Goal: Information Seeking & Learning: Learn about a topic

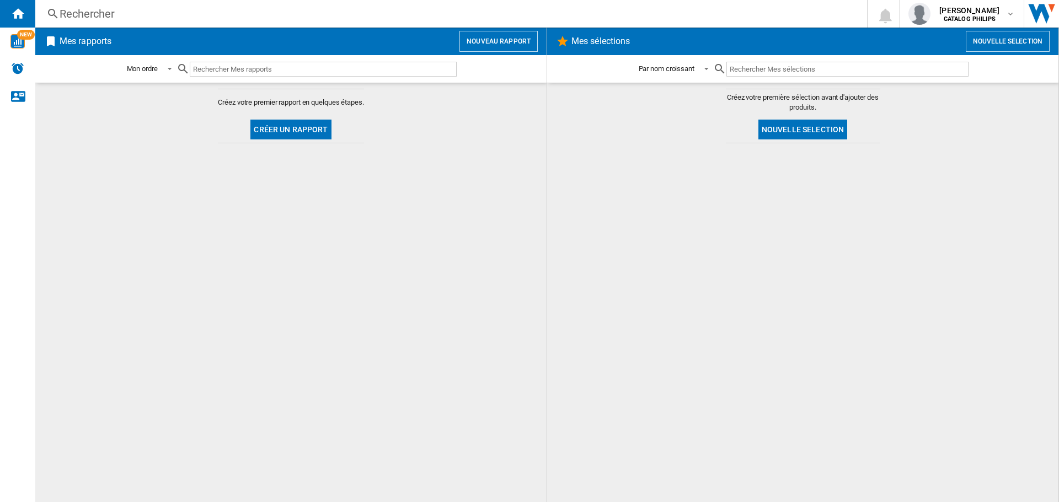
click at [207, 68] on input "text" at bounding box center [323, 69] width 267 height 15
click at [125, 13] on div "Rechercher" at bounding box center [449, 13] width 779 height 15
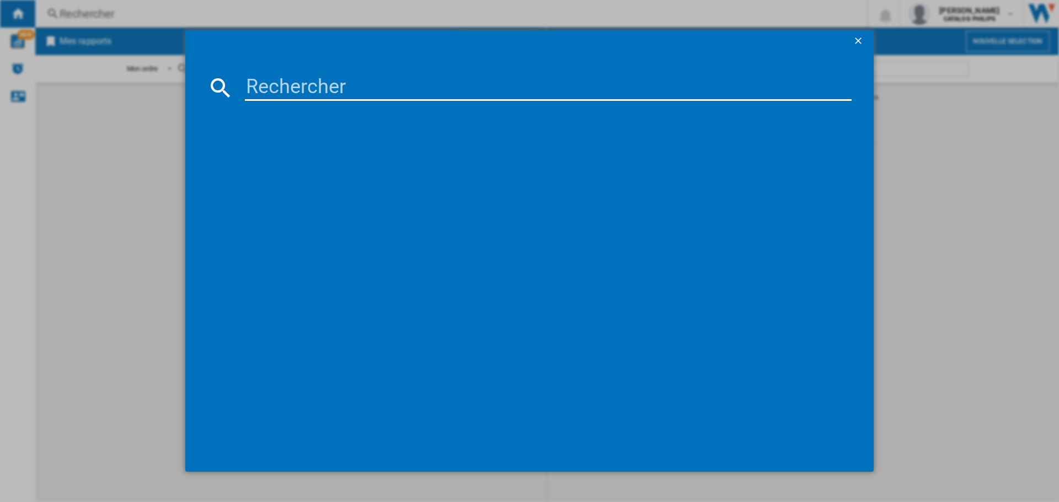
click at [257, 92] on input at bounding box center [548, 87] width 607 height 26
type input "EP2220/10"
click at [337, 158] on div "PHILIPS SERIES 2200 EP222010 NOIR" at bounding box center [537, 158] width 596 height 11
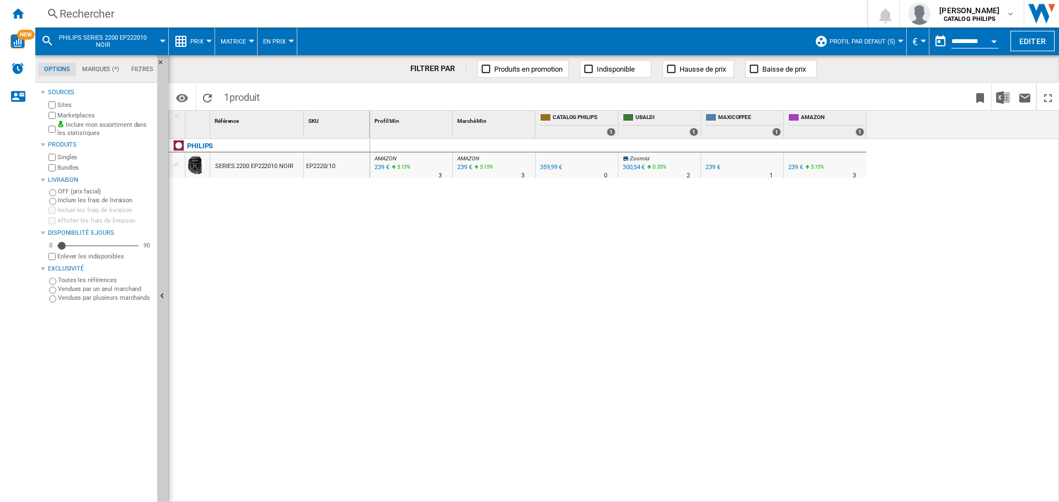
click at [192, 40] on span "Prix" at bounding box center [196, 41] width 13 height 7
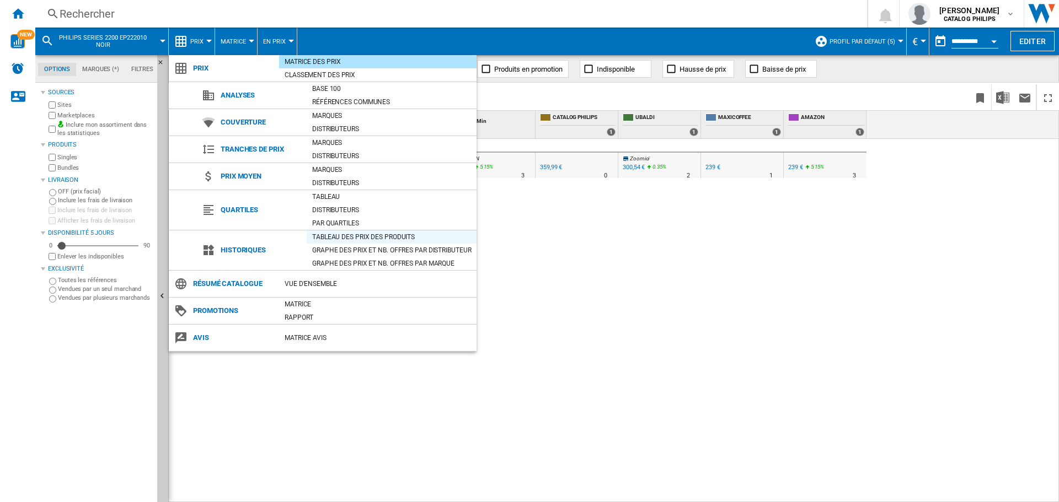
click at [325, 236] on div "Tableau des prix des produits" at bounding box center [392, 237] width 170 height 11
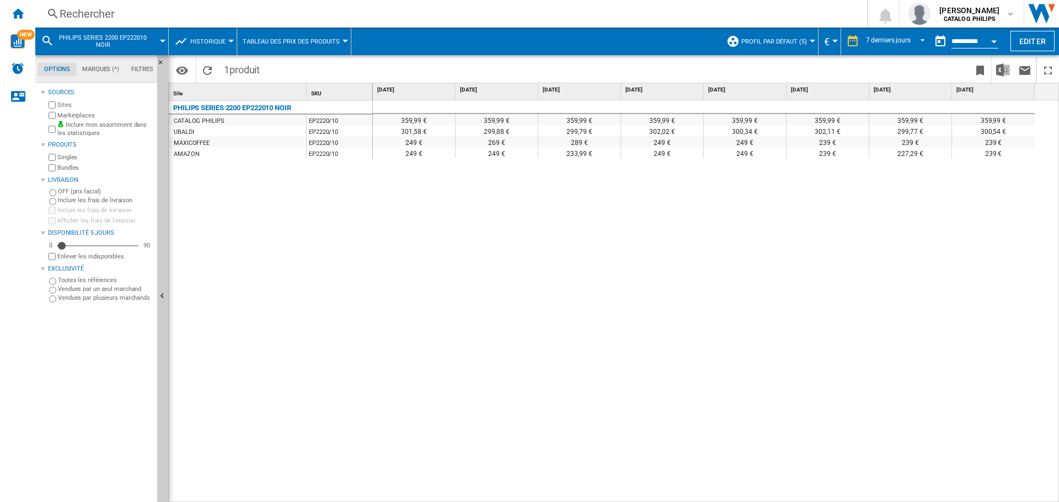
click at [859, 42] on div "7 derniers jours 1 jour 7 derniers jours 14 derniers jours 21 derniers jours 28…" at bounding box center [894, 42] width 70 height 18
click at [873, 45] on span "7 derniers jours" at bounding box center [888, 41] width 45 height 9
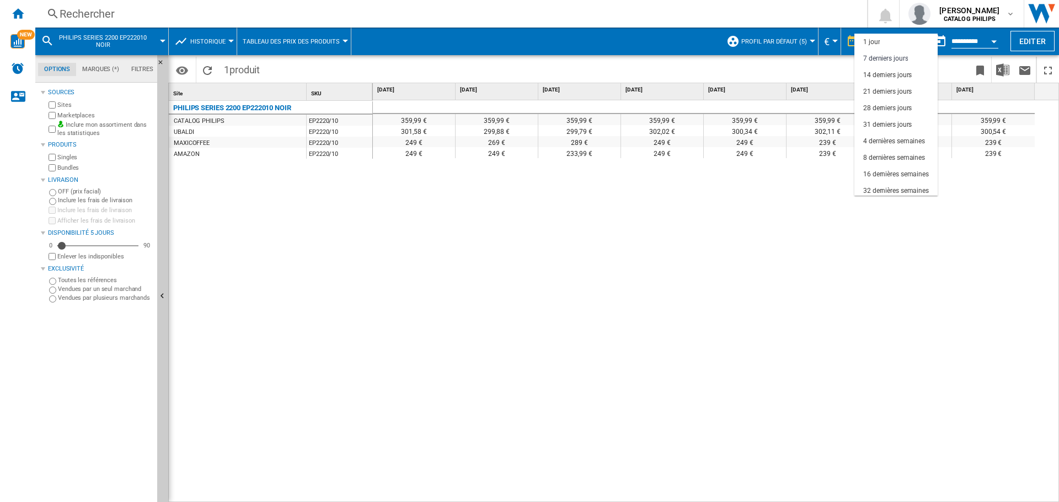
scroll to position [17, 0]
click at [877, 189] on div "3 derniers mois" at bounding box center [885, 190] width 45 height 9
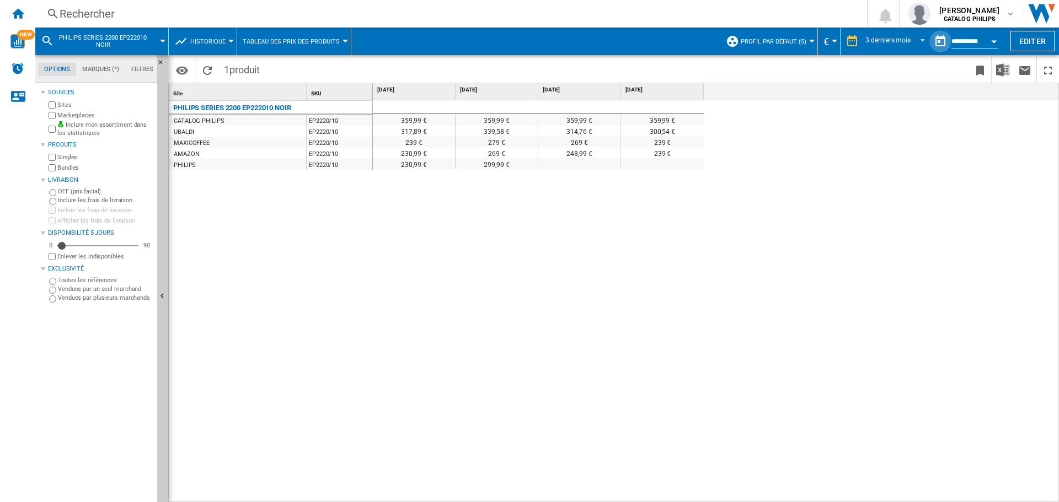
click at [947, 39] on button "button" at bounding box center [940, 41] width 22 height 22
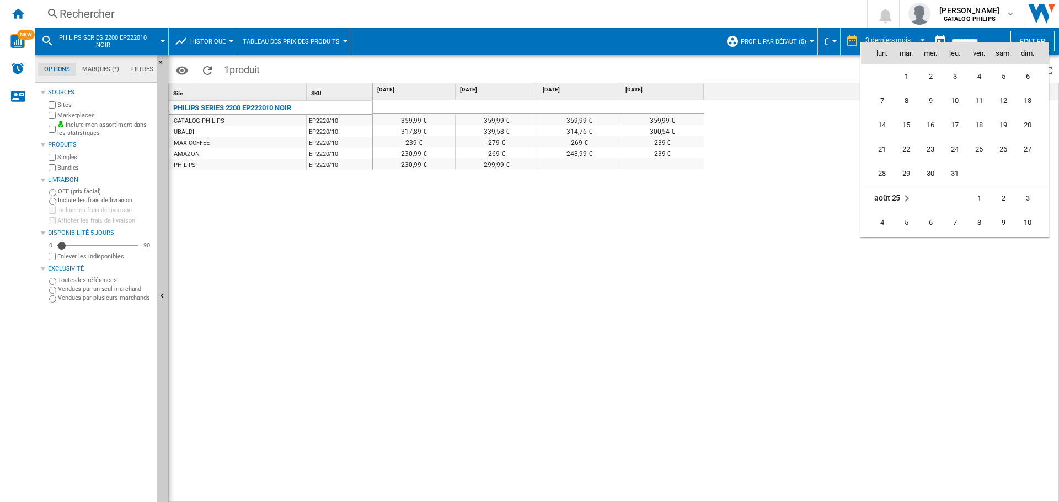
scroll to position [4847, 0]
click at [938, 125] on span "16" at bounding box center [930, 126] width 22 height 22
type input "**********"
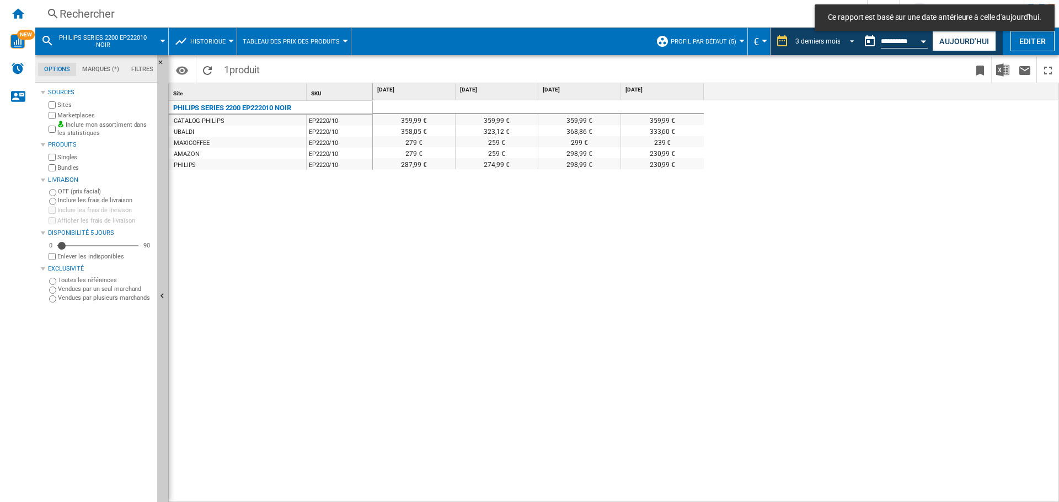
click at [843, 41] on span "REPORTS.WIZARD.STEPS.REPORT.STEPS.REPORT_OPTIONS.PERIOD: 3 derniers mois" at bounding box center [848, 40] width 13 height 10
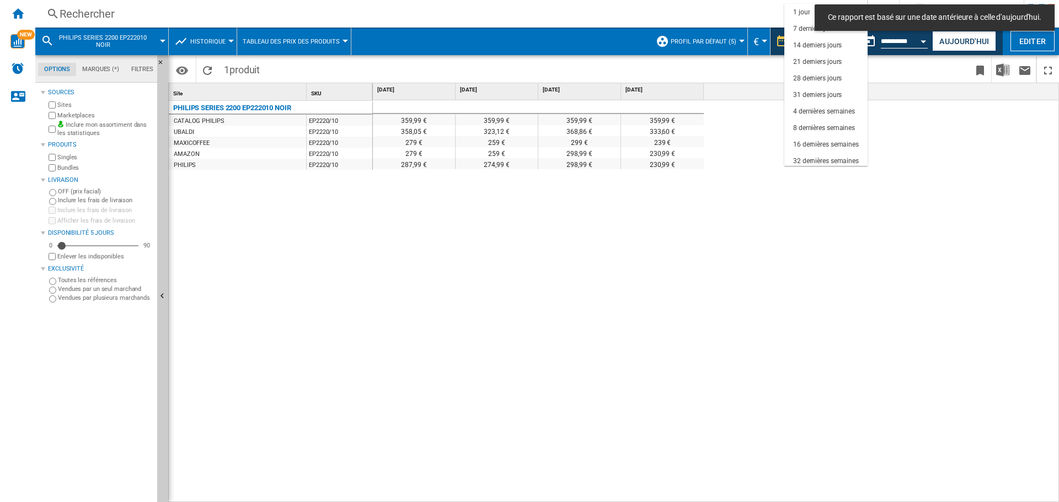
scroll to position [69, 0]
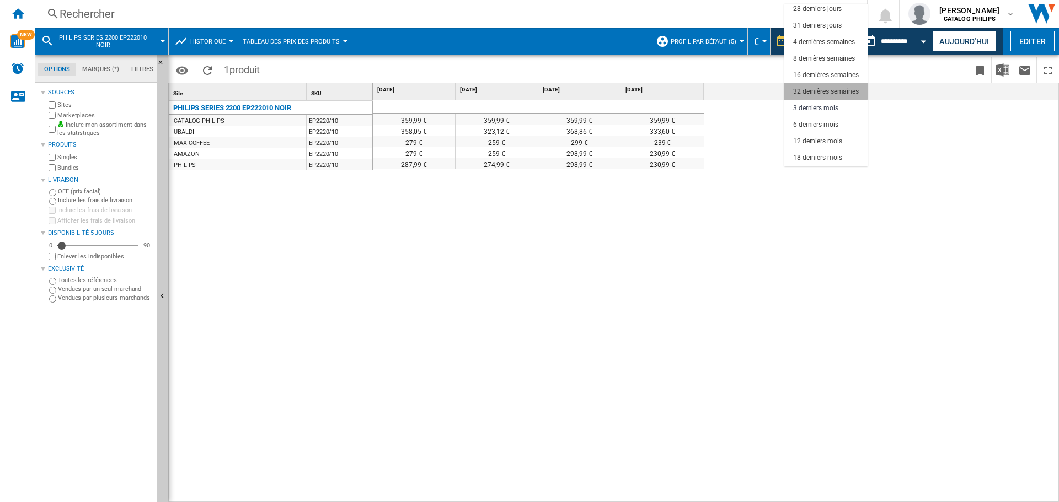
click at [811, 88] on div "32 dernières semaines" at bounding box center [826, 91] width 66 height 9
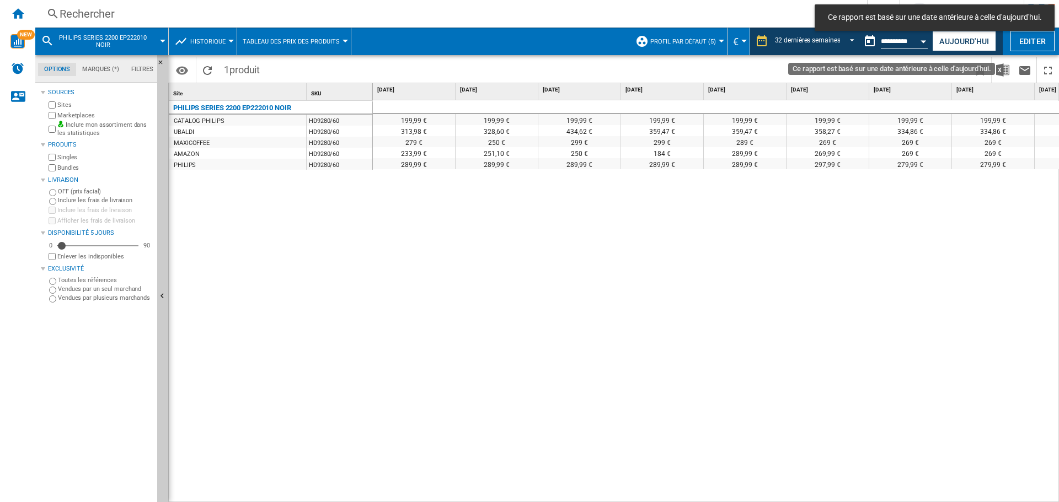
click at [918, 38] on button "Open calendar" at bounding box center [924, 40] width 20 height 20
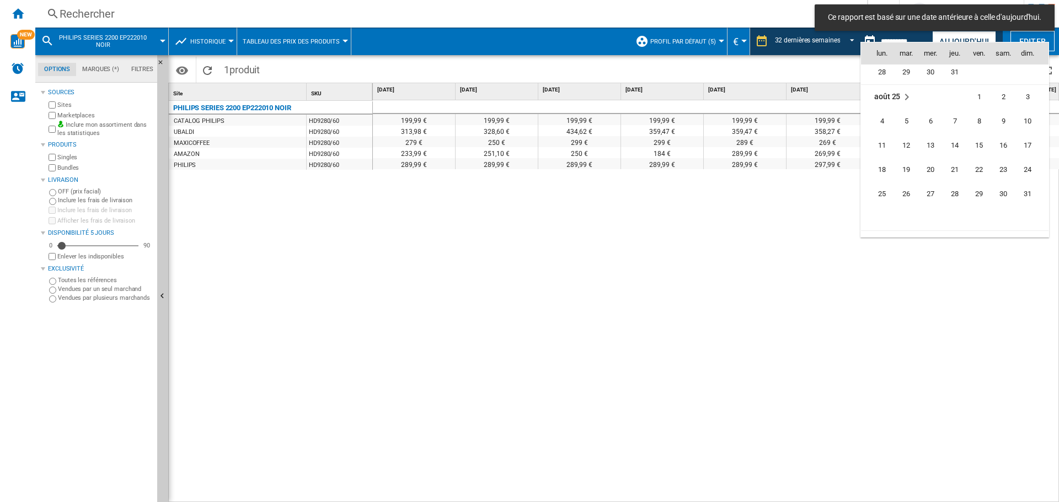
scroll to position [4949, 0]
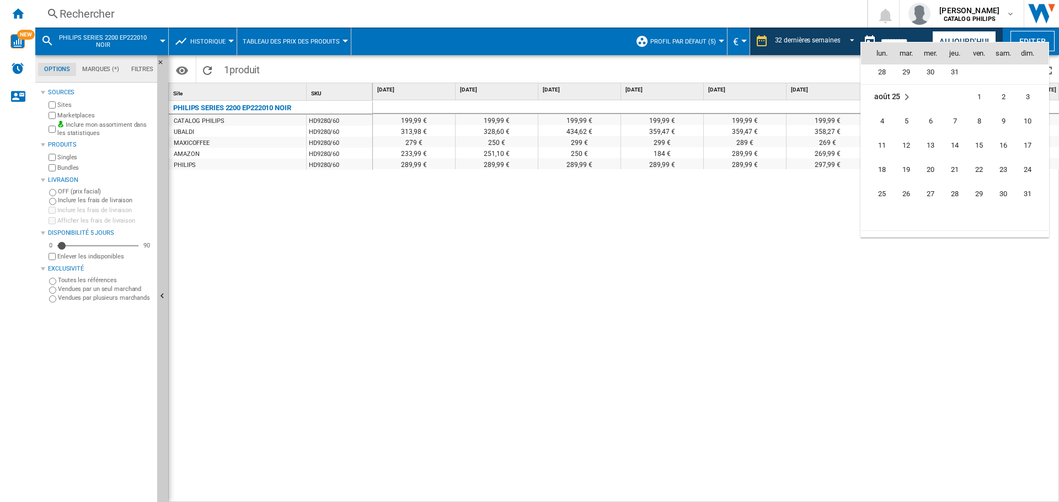
click at [831, 42] on div at bounding box center [529, 251] width 1059 height 502
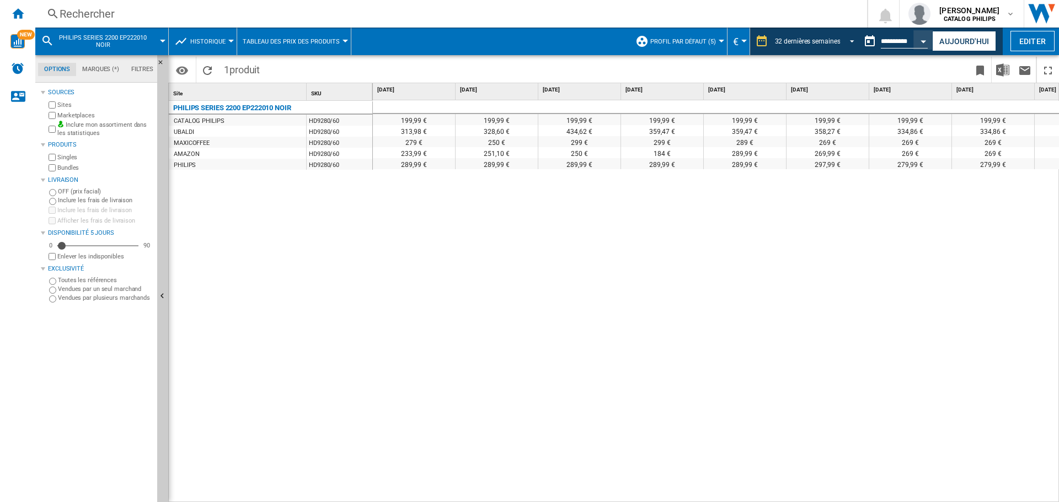
click at [832, 43] on div "32 dernières semaines" at bounding box center [808, 42] width 66 height 8
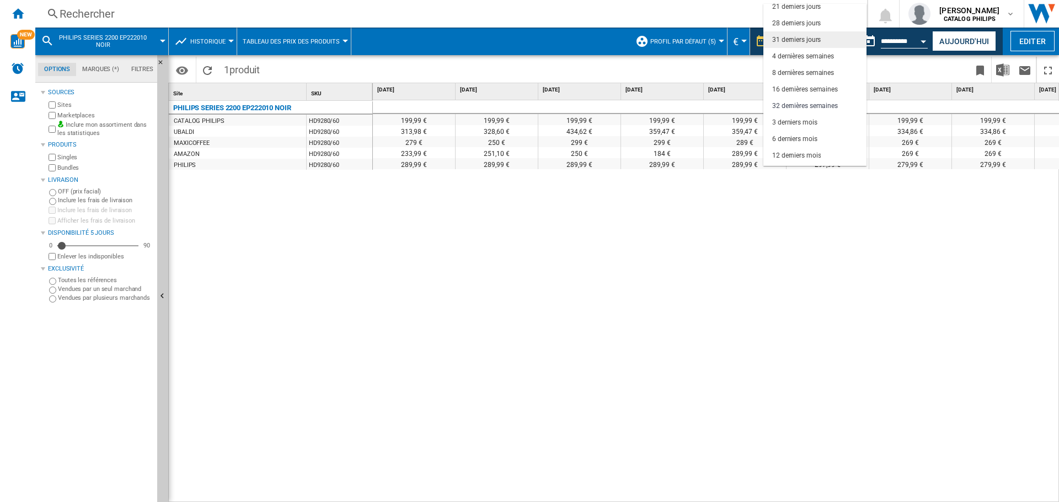
scroll to position [57, 0]
click at [805, 39] on div "31 derniers jours" at bounding box center [796, 38] width 49 height 9
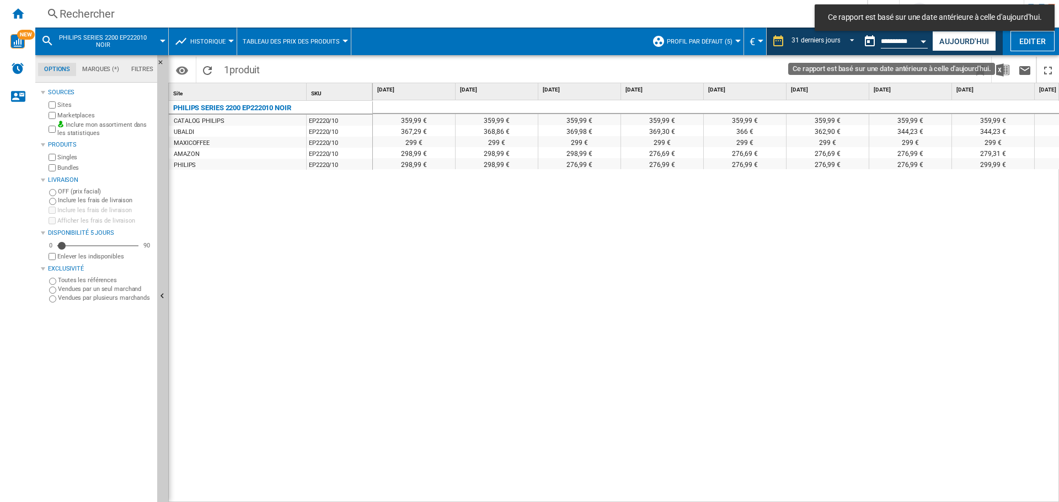
click at [895, 41] on input "**********" at bounding box center [904, 43] width 47 height 10
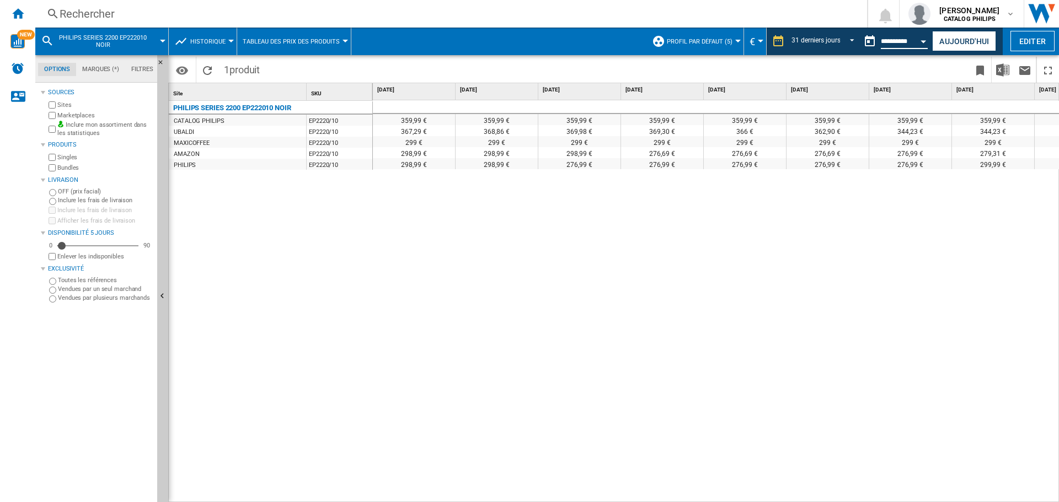
click at [272, 39] on span "Tableau des prix des produits" at bounding box center [291, 41] width 97 height 7
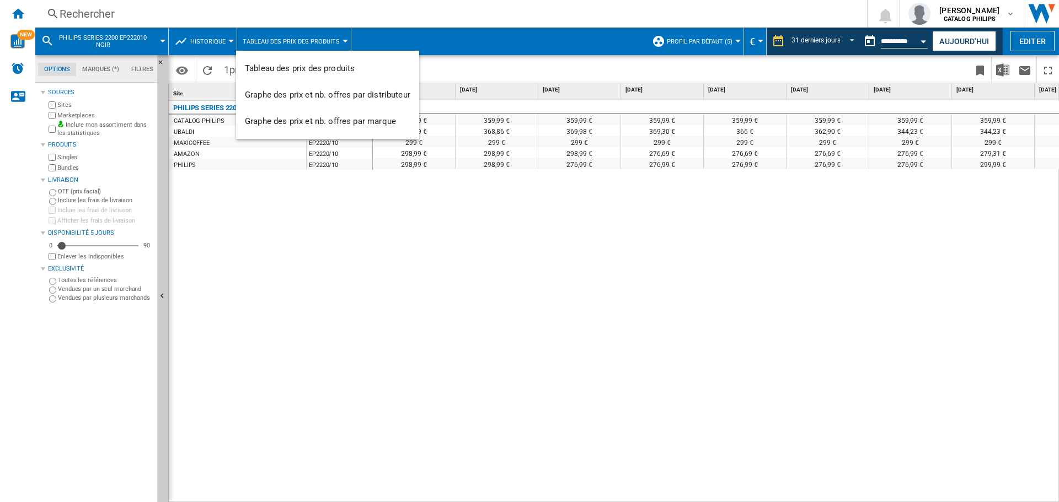
click at [126, 38] on md-backdrop at bounding box center [529, 251] width 1059 height 502
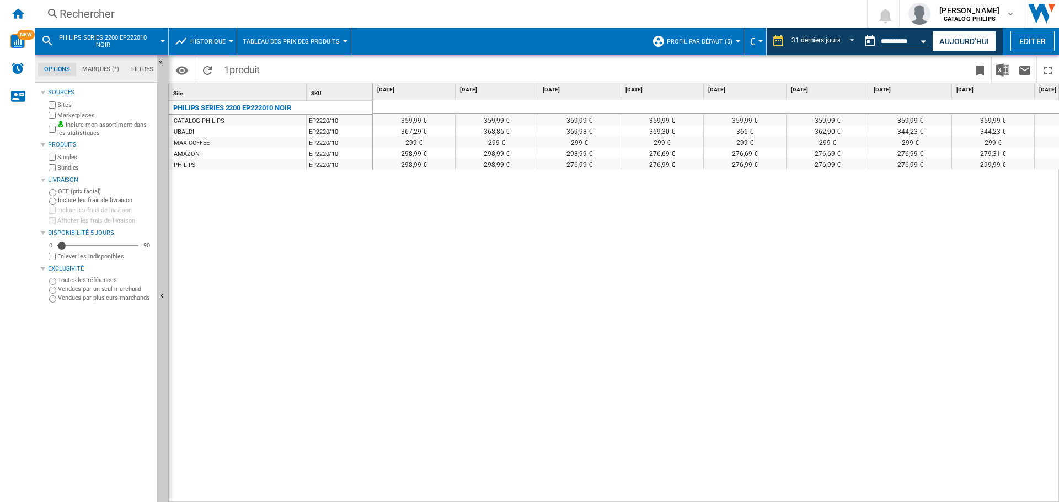
click at [126, 38] on span "PHILIPS SERIES 2200 EP222010 NOIR" at bounding box center [102, 41] width 89 height 14
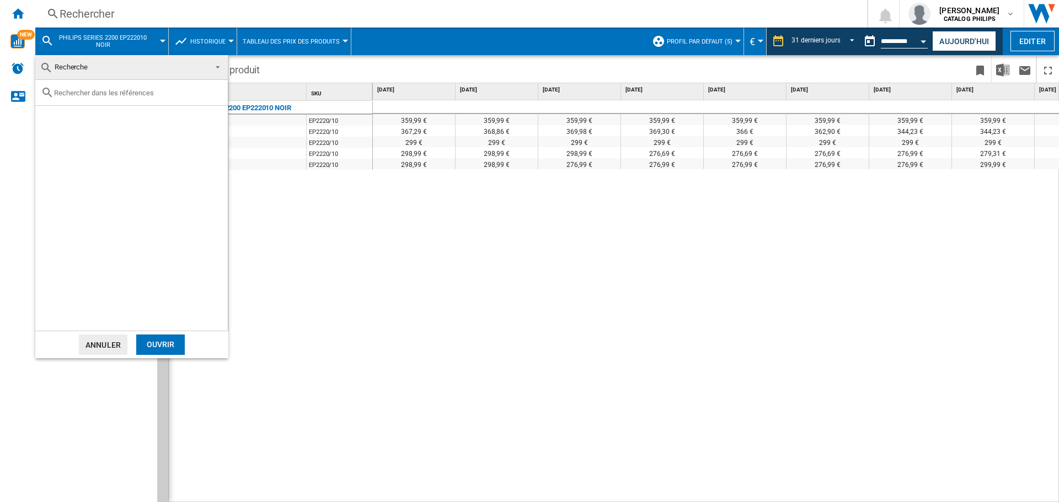
click at [261, 42] on md-backdrop at bounding box center [529, 251] width 1059 height 502
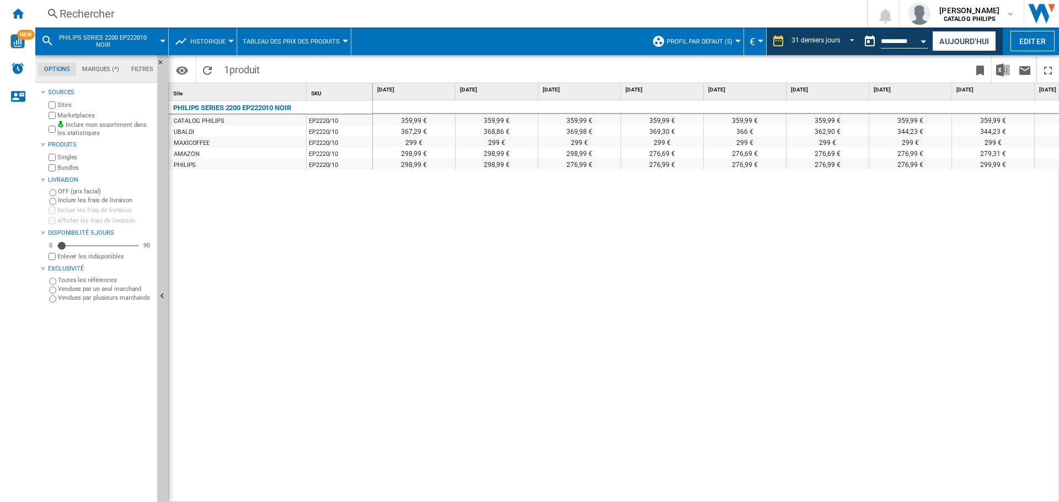
click at [261, 42] on span "Tableau des prix des produits" at bounding box center [291, 41] width 97 height 7
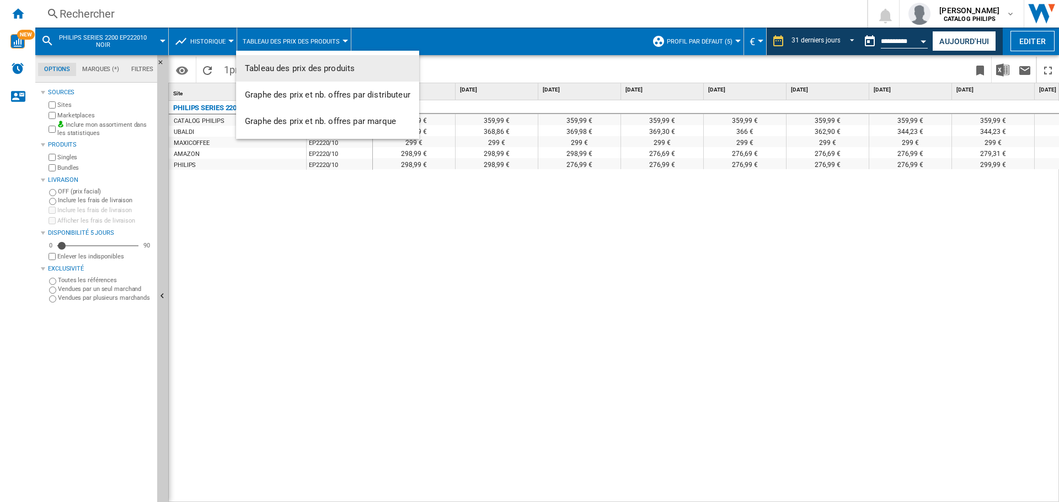
click at [694, 45] on md-backdrop at bounding box center [529, 251] width 1059 height 502
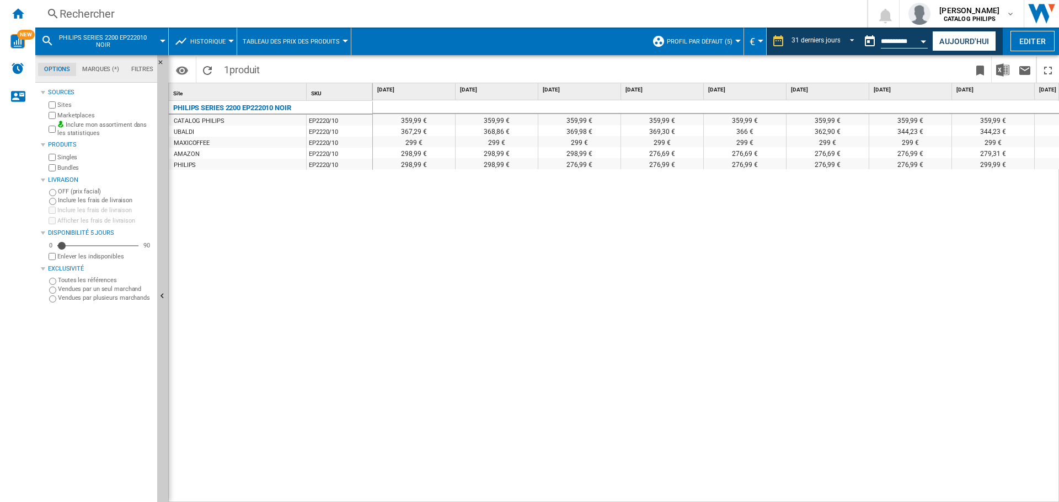
click at [694, 45] on span "Profil par défaut (5)" at bounding box center [700, 41] width 66 height 7
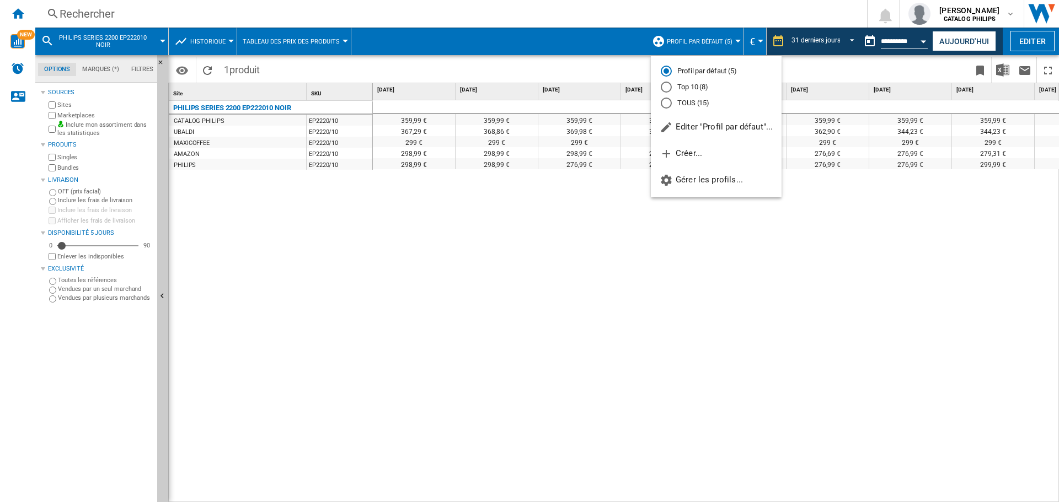
click at [676, 99] on md-radio-button "TOUS (15)" at bounding box center [716, 103] width 111 height 10
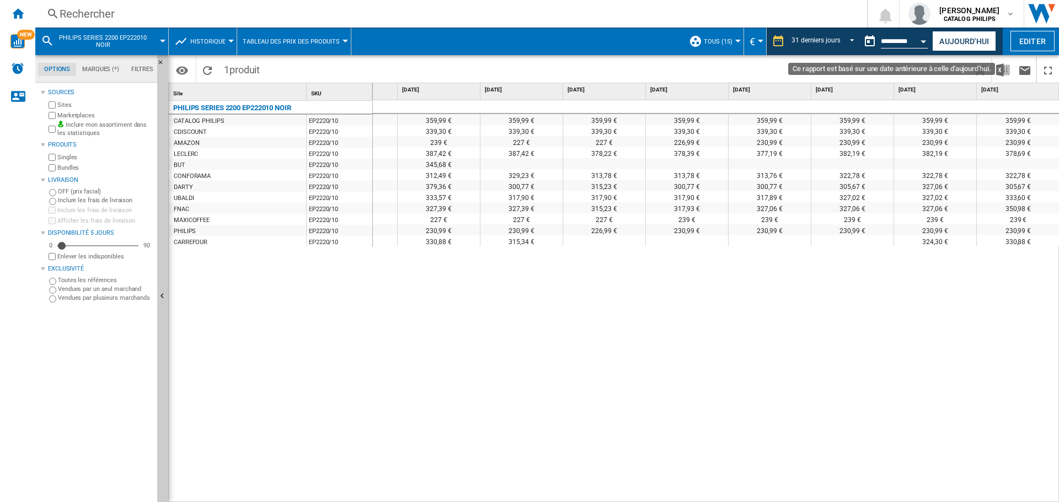
click at [923, 45] on button "Open calendar" at bounding box center [924, 40] width 20 height 20
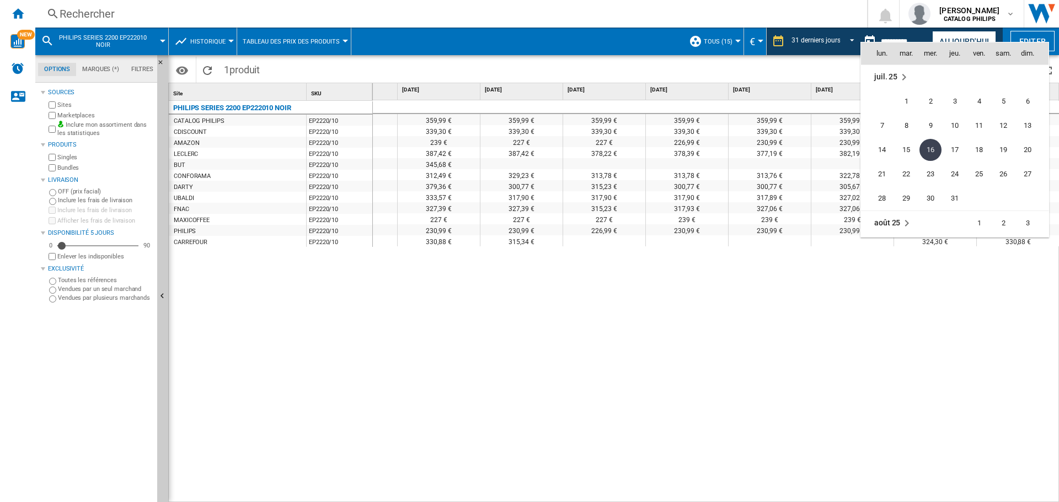
click at [760, 265] on div at bounding box center [529, 251] width 1059 height 502
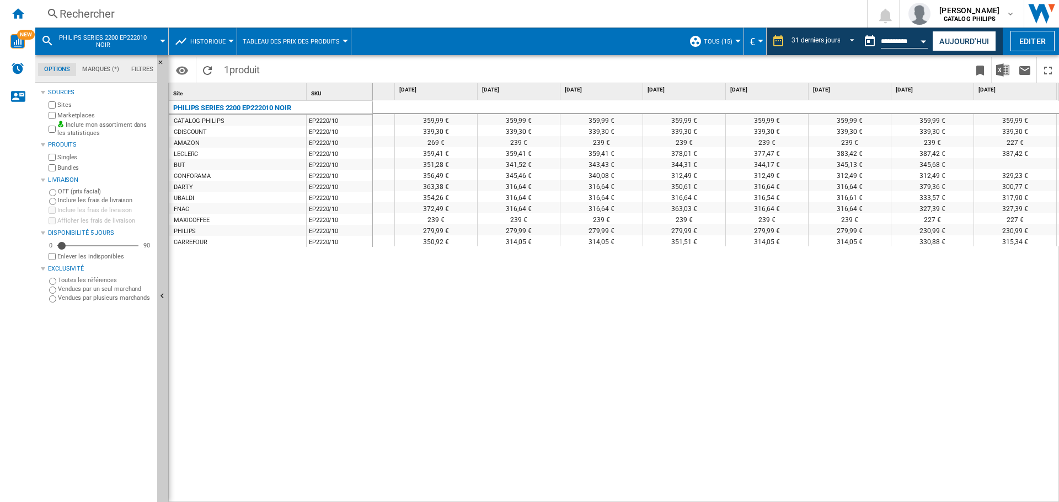
scroll to position [0, 1449]
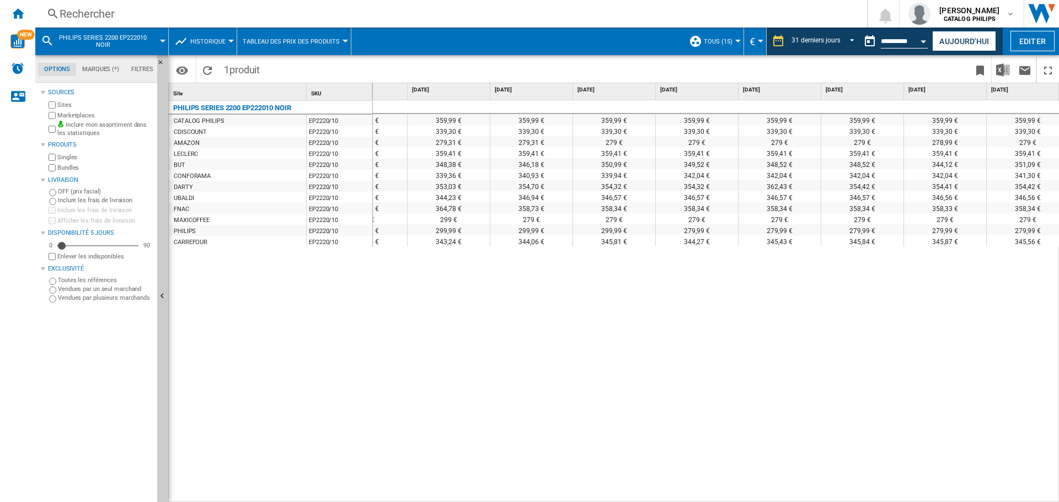
click at [303, 384] on div "PHILIPS SERIES 2200 EP222010 NOIR CATALOG PHILIPS EP2220/10 CDISCOUNT EP2220/10…" at bounding box center [271, 299] width 204 height 397
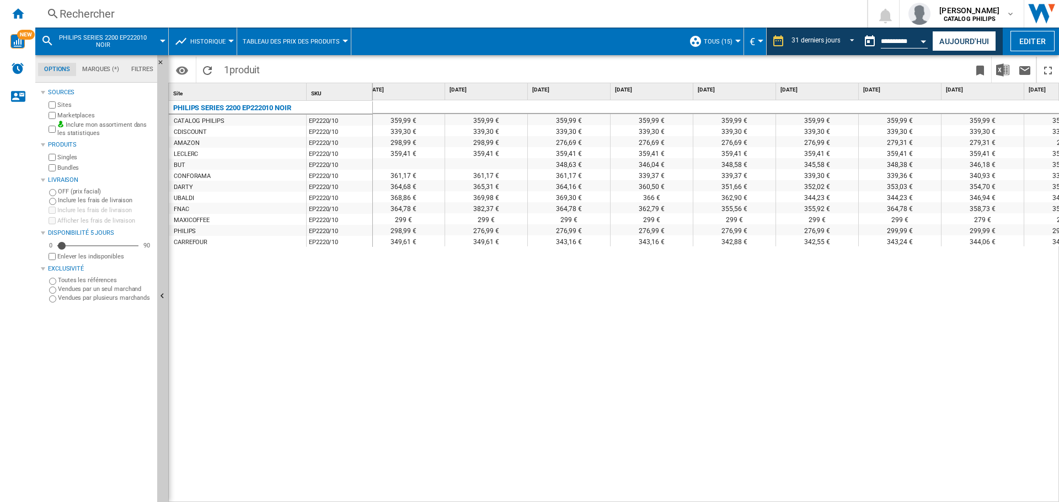
scroll to position [0, 0]
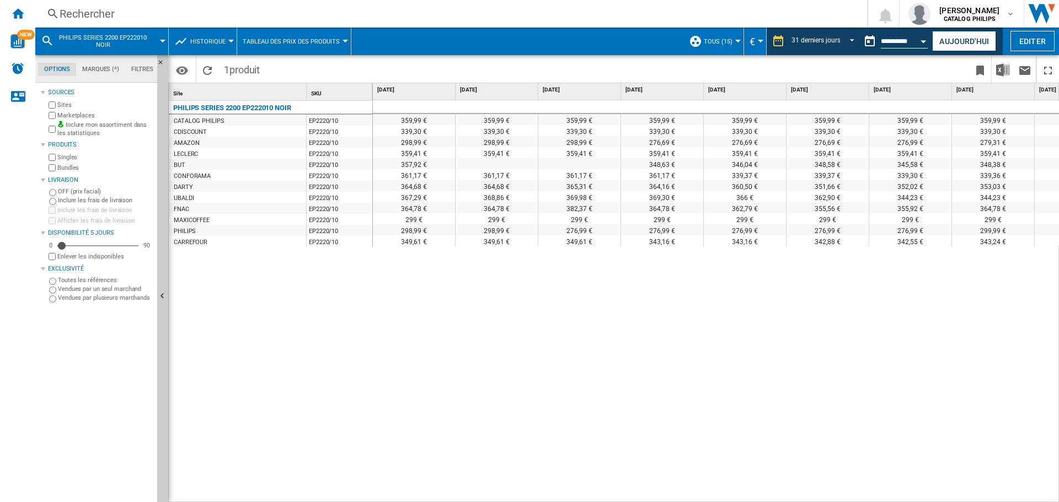
click at [85, 6] on div "Rechercher Rechercher 0 [PERSON_NAME] CATALOG PHILIPS CATALOG PHILIPS Mes param…" at bounding box center [547, 14] width 1024 height 28
click at [84, 10] on div "Rechercher" at bounding box center [449, 13] width 779 height 15
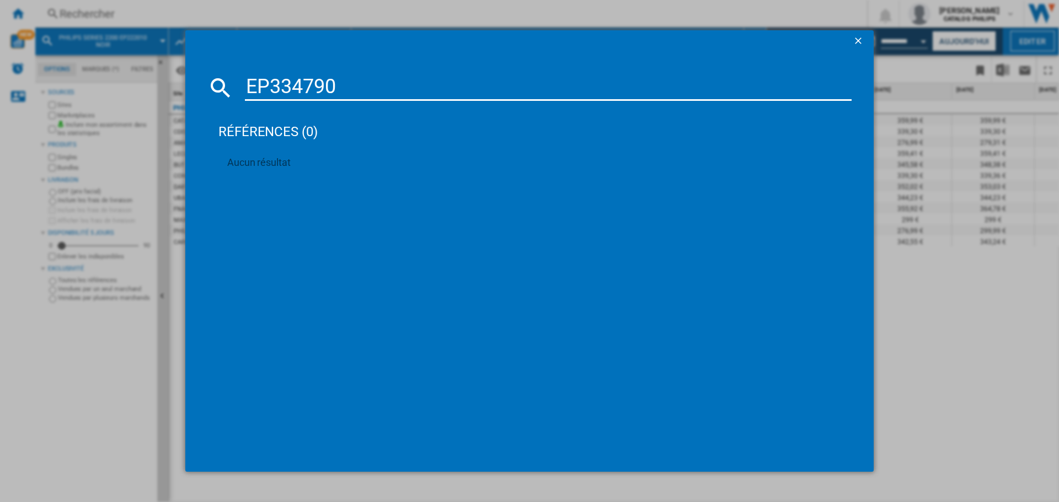
type input "EP3347/90"
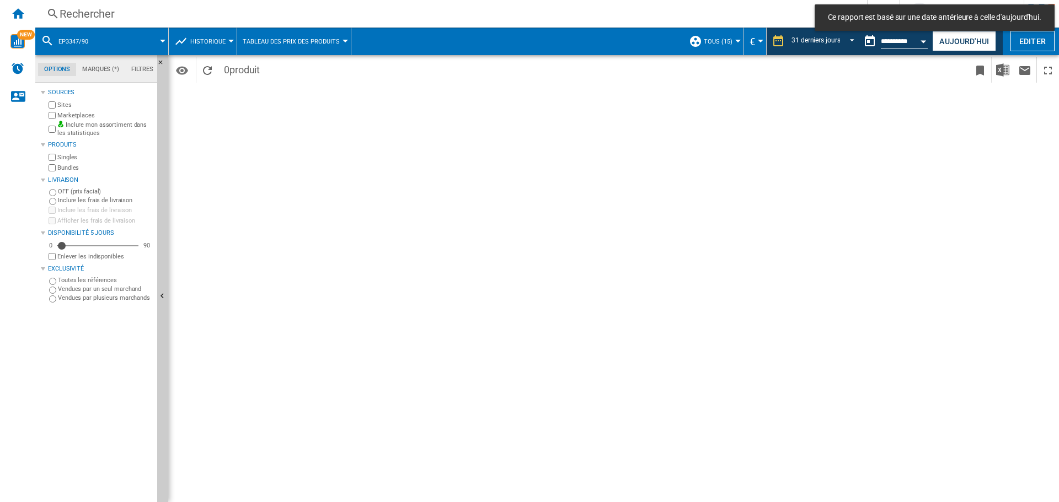
click at [128, 40] on span at bounding box center [133, 42] width 59 height 28
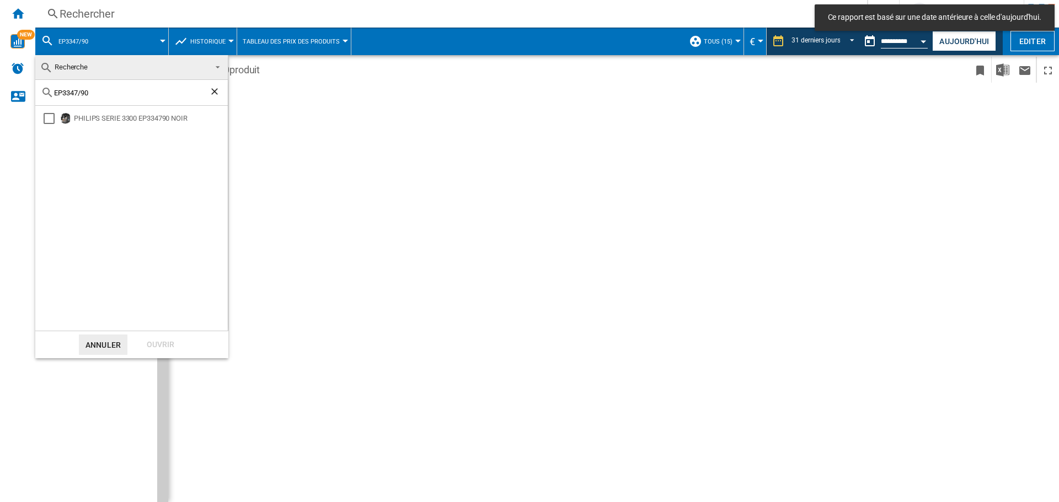
click at [107, 92] on input "EP3347/90" at bounding box center [131, 93] width 155 height 8
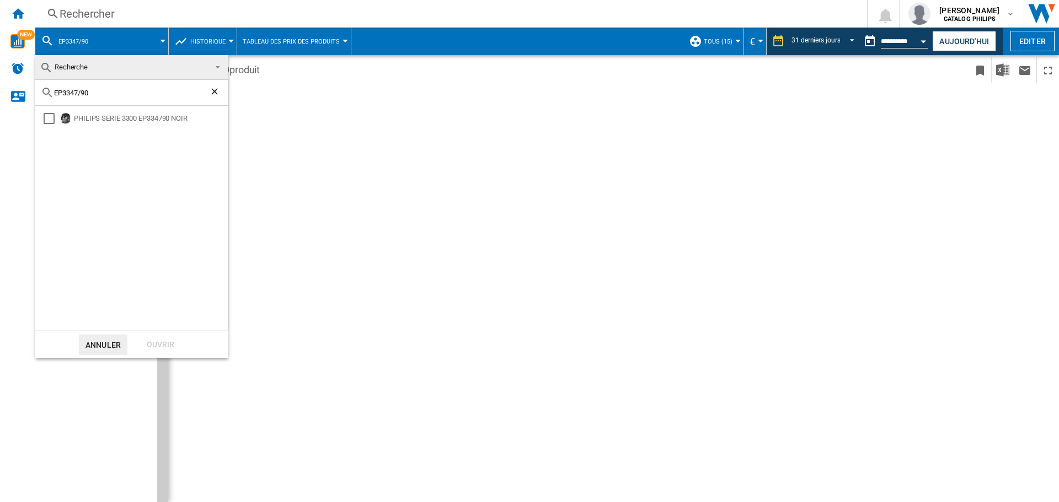
drag, startPoint x: 107, startPoint y: 92, endPoint x: 75, endPoint y: 97, distance: 32.3
click at [75, 97] on input "EP3347/90" at bounding box center [131, 93] width 155 height 8
click at [46, 122] on div "Select" at bounding box center [49, 118] width 11 height 11
click at [172, 347] on div "Ouvrir" at bounding box center [160, 345] width 49 height 20
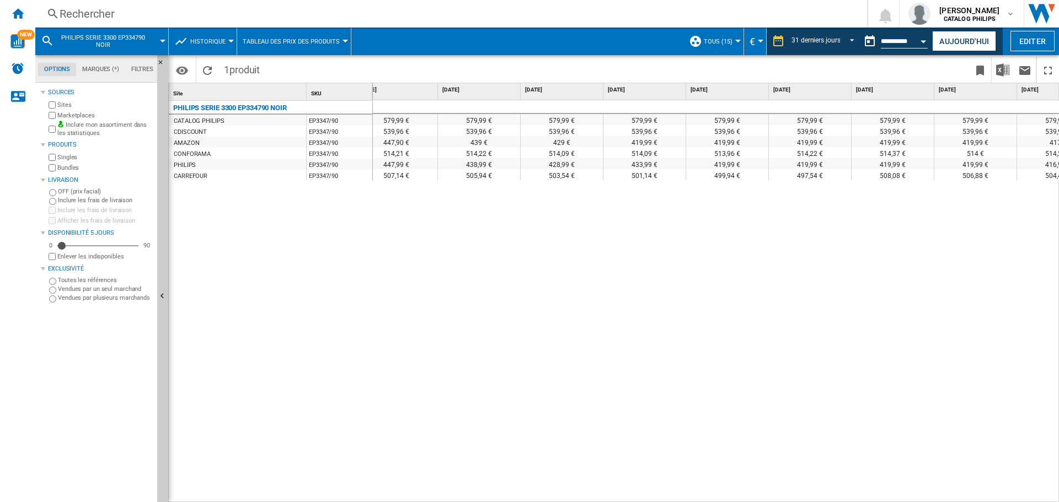
scroll to position [0, 411]
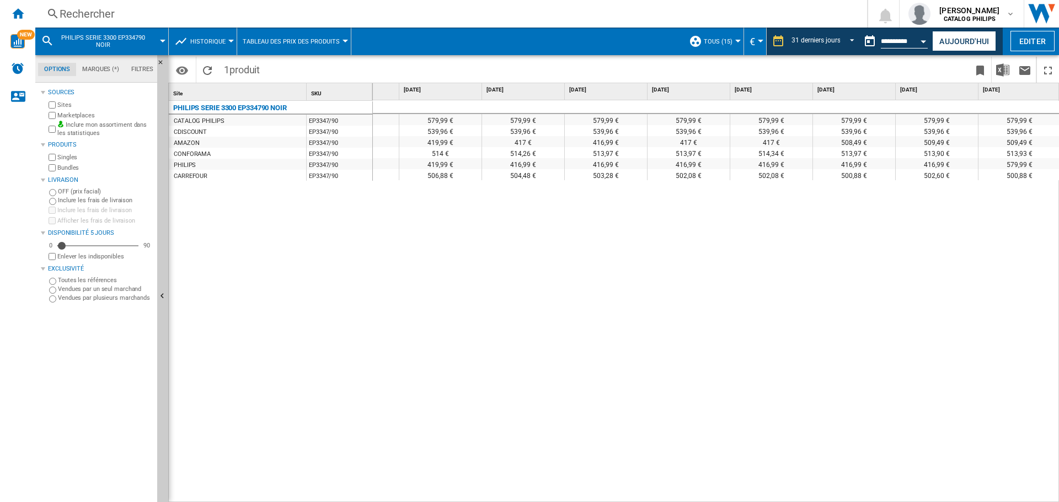
click at [729, 41] on span "TOUS (15)" at bounding box center [718, 41] width 29 height 7
click at [630, 169] on md-backdrop at bounding box center [529, 251] width 1059 height 502
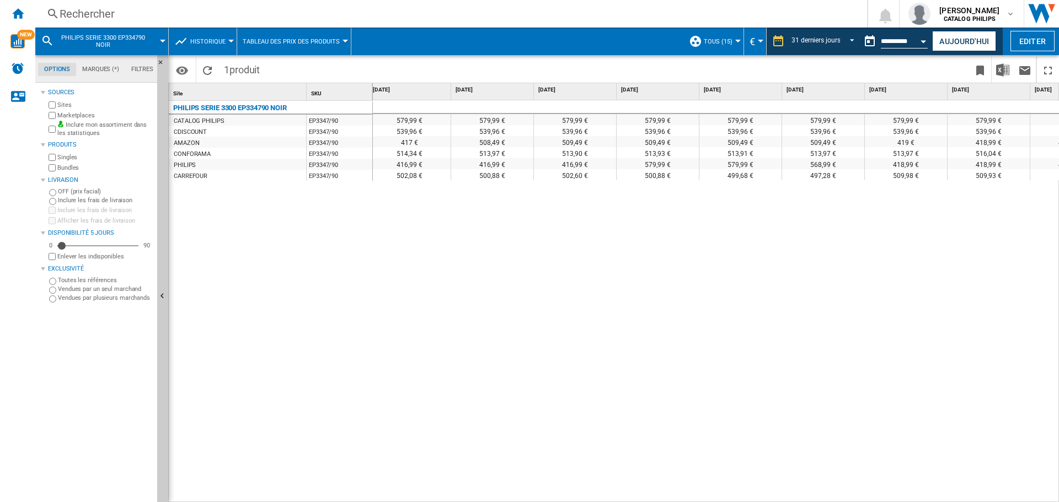
click at [127, 14] on div "Rechercher" at bounding box center [449, 13] width 779 height 15
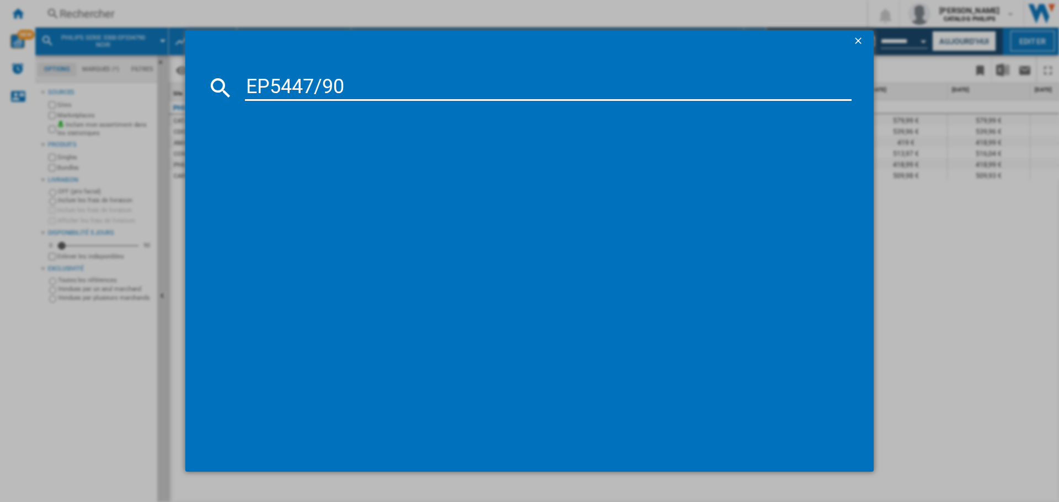
type input "EP5447/90"
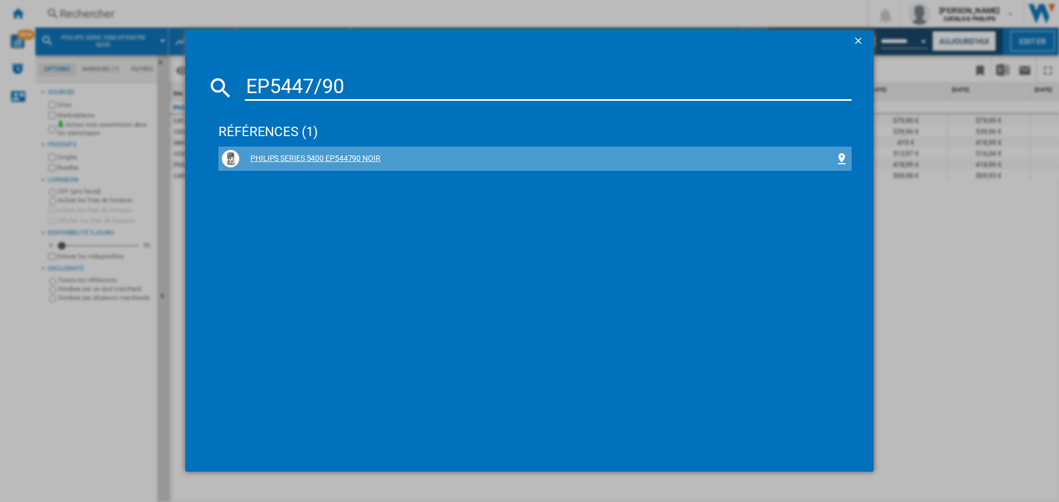
click at [330, 164] on div "PHILIPS SERIES 5400 EP544790 NOIR" at bounding box center [537, 158] width 596 height 11
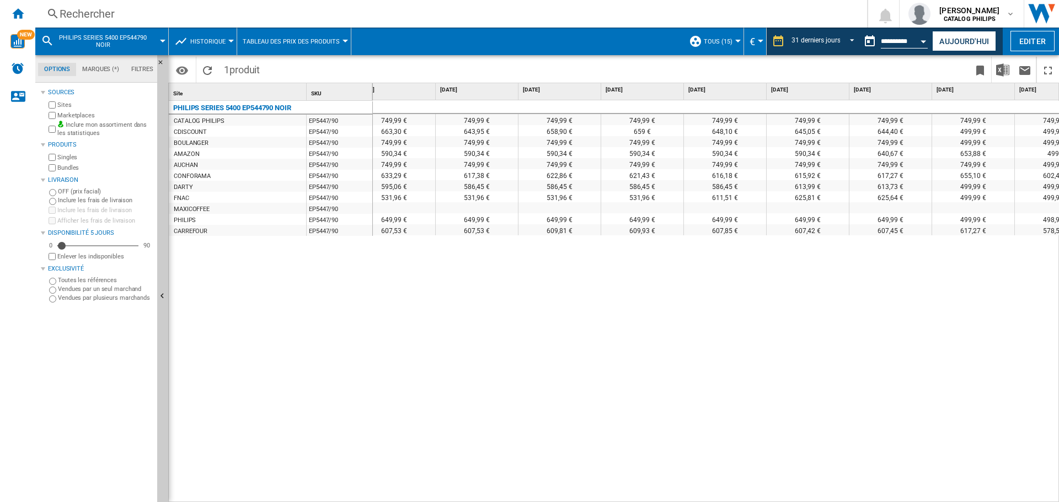
scroll to position [0, 344]
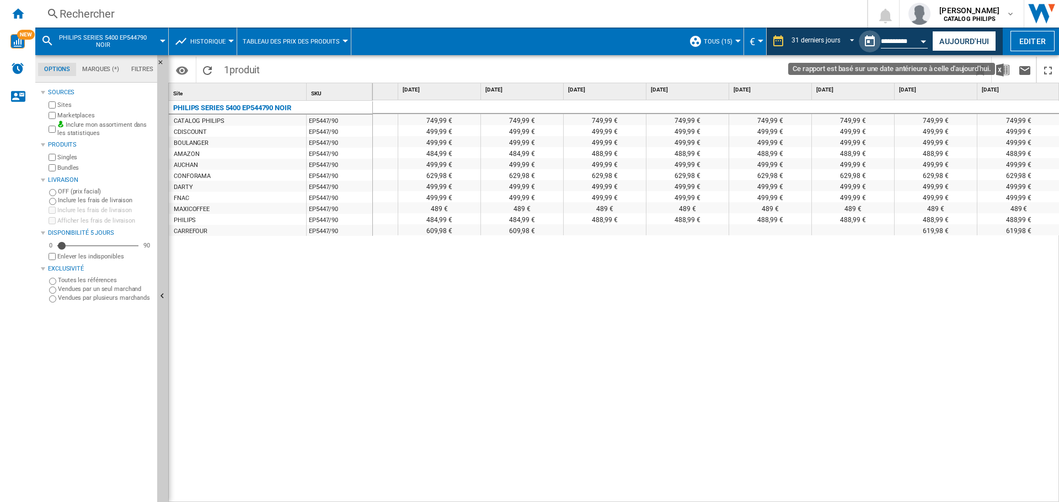
click at [877, 42] on button "Ce rapport est basé sur une date antérieure à celle d'aujourd'hui." at bounding box center [870, 41] width 22 height 22
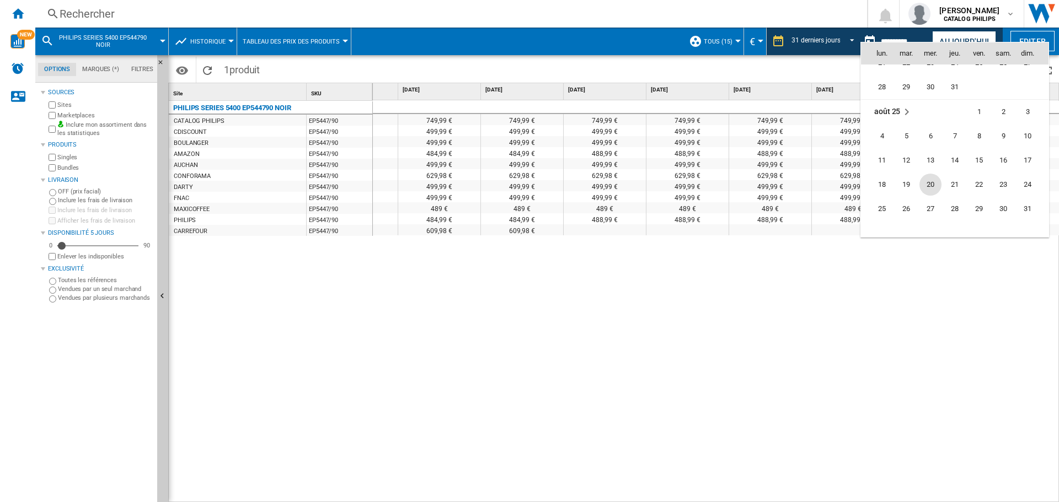
click at [930, 189] on span "20" at bounding box center [930, 185] width 22 height 22
type input "**********"
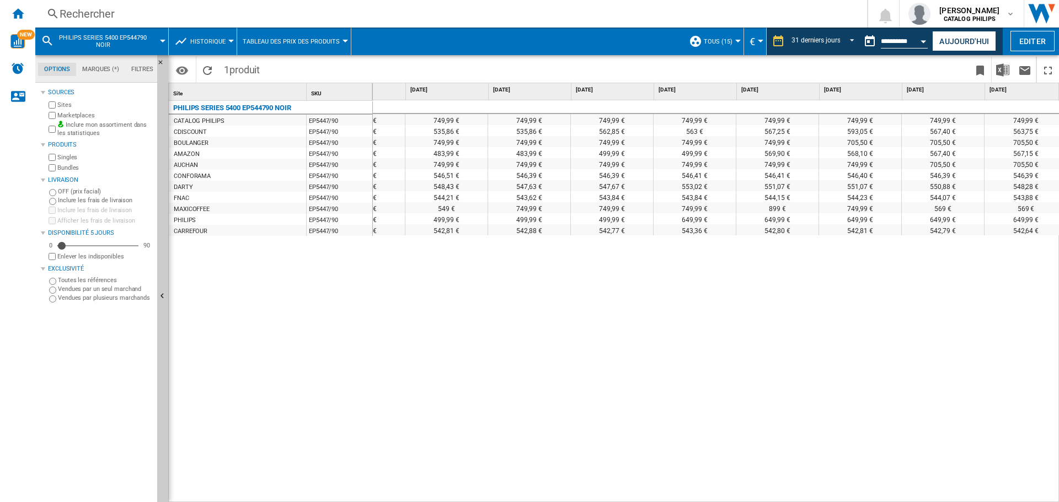
scroll to position [0, 1953]
click at [130, 48] on span "PHILIPS SERIES 5400 EP544790 NOIR" at bounding box center [102, 41] width 89 height 14
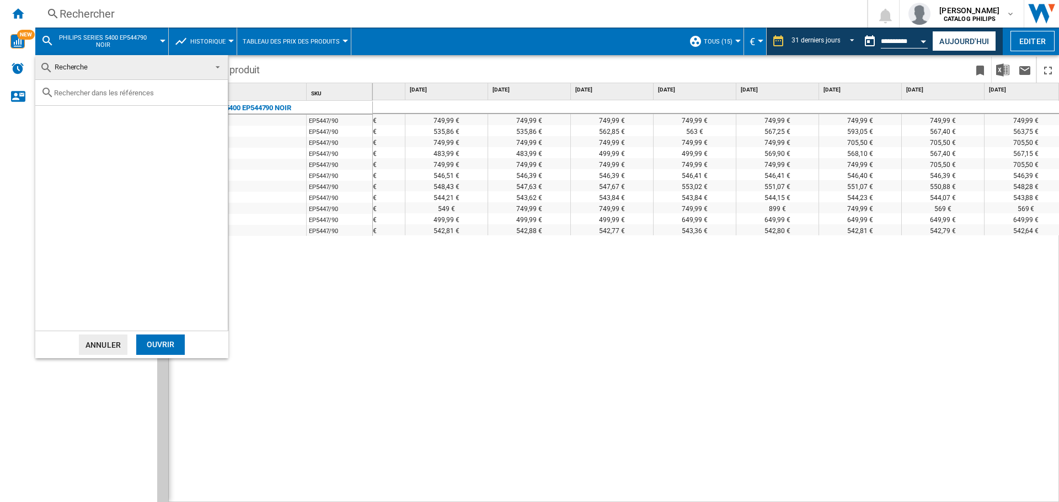
click at [104, 93] on input "text" at bounding box center [138, 93] width 168 height 8
type input "EP5541/50"
click at [82, 125] on div "PHILIPS SERIES 5500 EP554150 NOIR" at bounding box center [135, 118] width 186 height 14
click at [51, 122] on div "Select" at bounding box center [49, 118] width 11 height 11
click at [152, 354] on div "Ouvrir" at bounding box center [160, 345] width 49 height 20
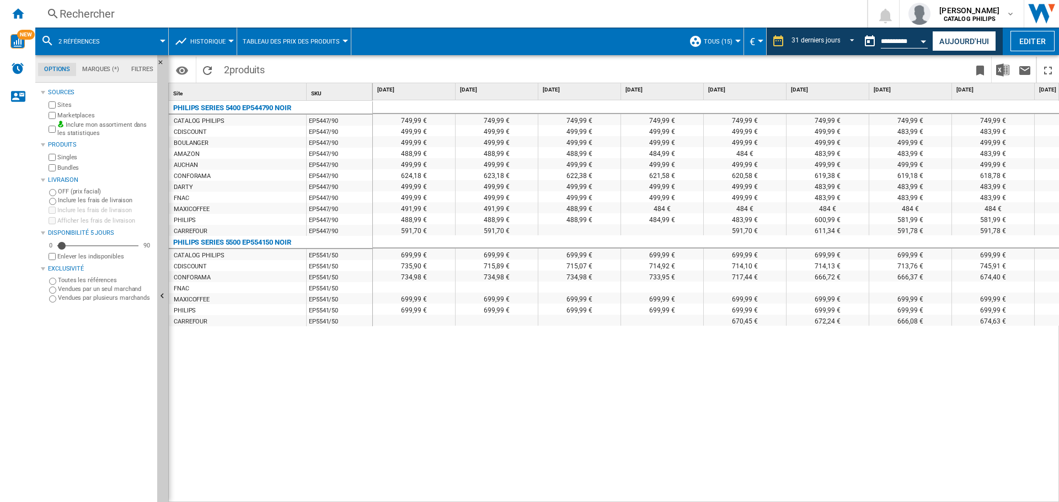
click at [450, 257] on div "699,99 €" at bounding box center [414, 254] width 82 height 11
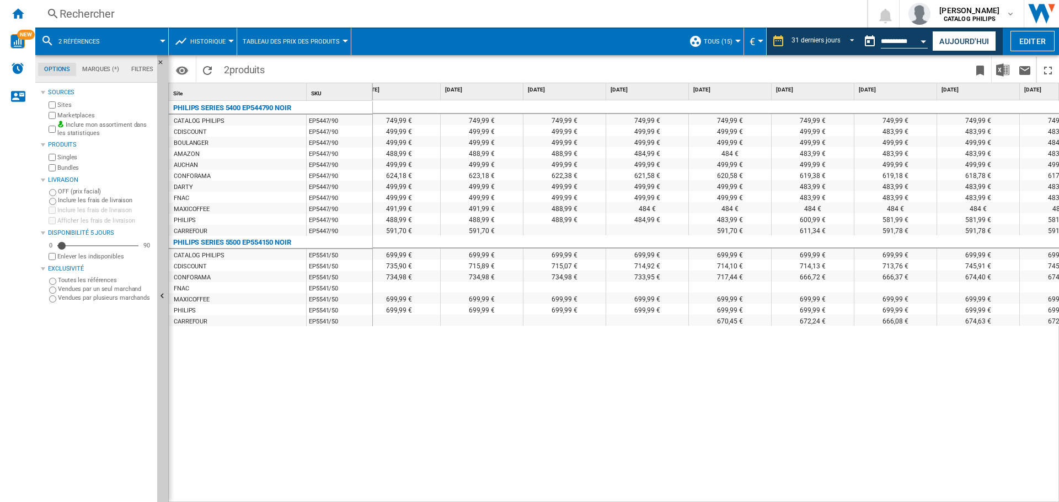
scroll to position [0, 15]
click at [107, 24] on div "Rechercher Rechercher 0 [PERSON_NAME] CATALOG PHILIPS CATALOG PHILIPS Mes param…" at bounding box center [547, 14] width 1024 height 28
click at [94, 37] on button "2 références" at bounding box center [84, 42] width 52 height 28
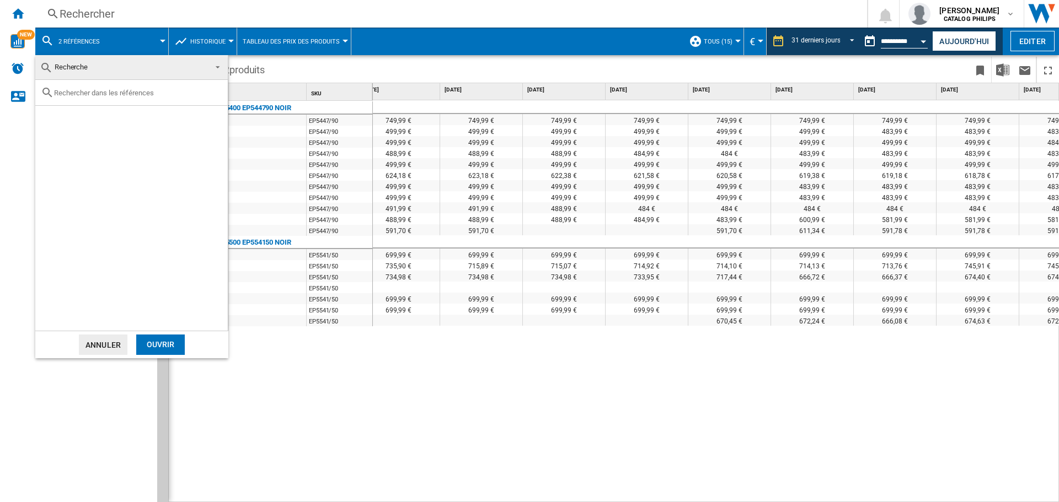
click at [79, 89] on input "text" at bounding box center [138, 93] width 168 height 8
click at [79, 89] on input "EP5444" at bounding box center [131, 93] width 155 height 8
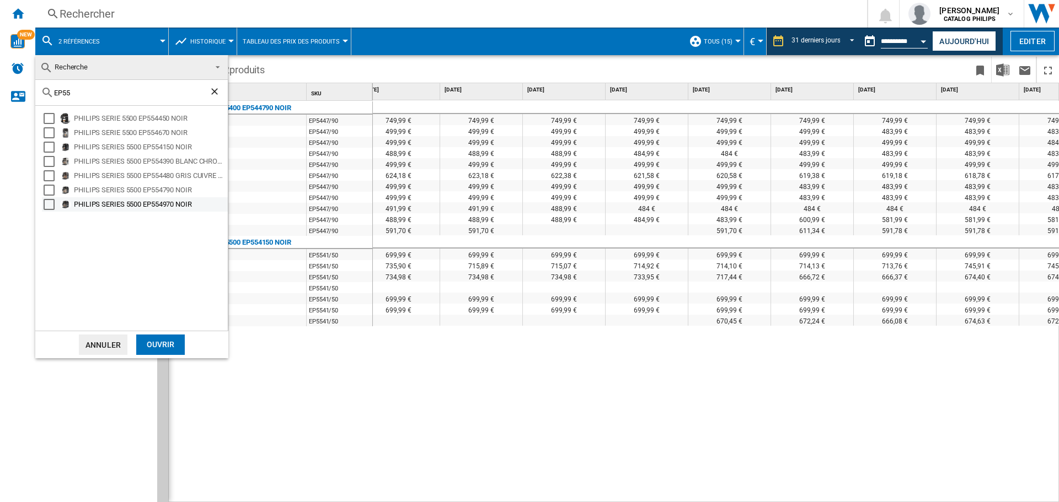
type input "EP55"
click at [50, 206] on div "Select" at bounding box center [49, 204] width 11 height 11
click at [144, 351] on div "Ouvrir" at bounding box center [160, 345] width 49 height 20
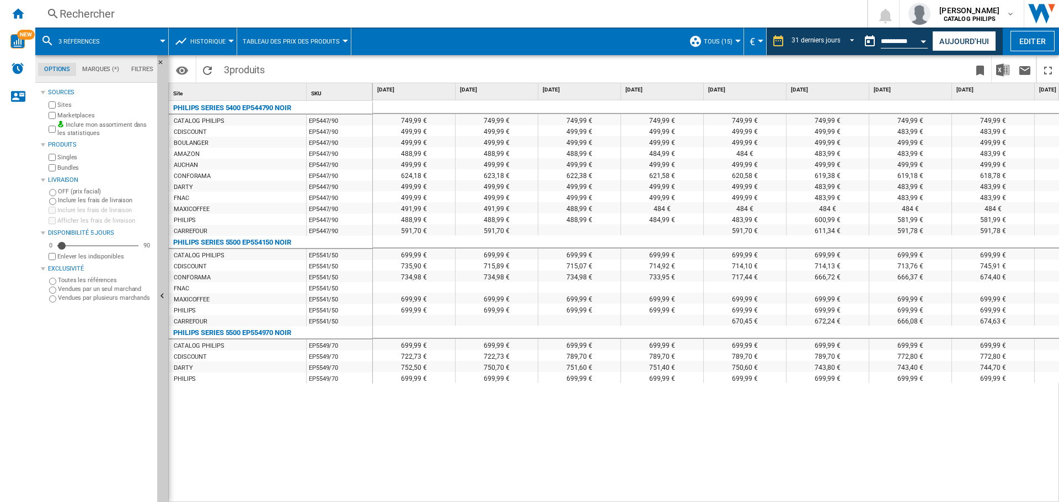
click at [178, 13] on div "Rechercher" at bounding box center [449, 13] width 779 height 15
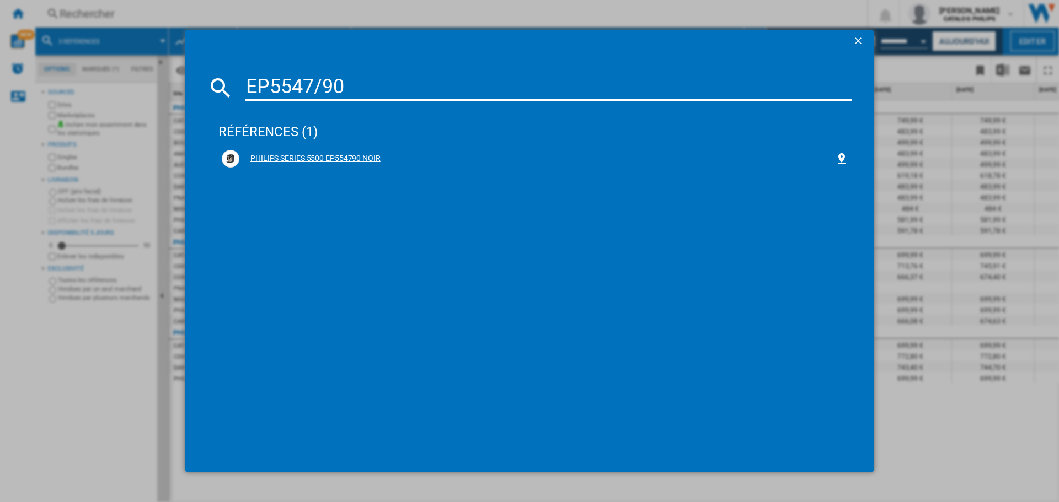
type input "EP5547/90"
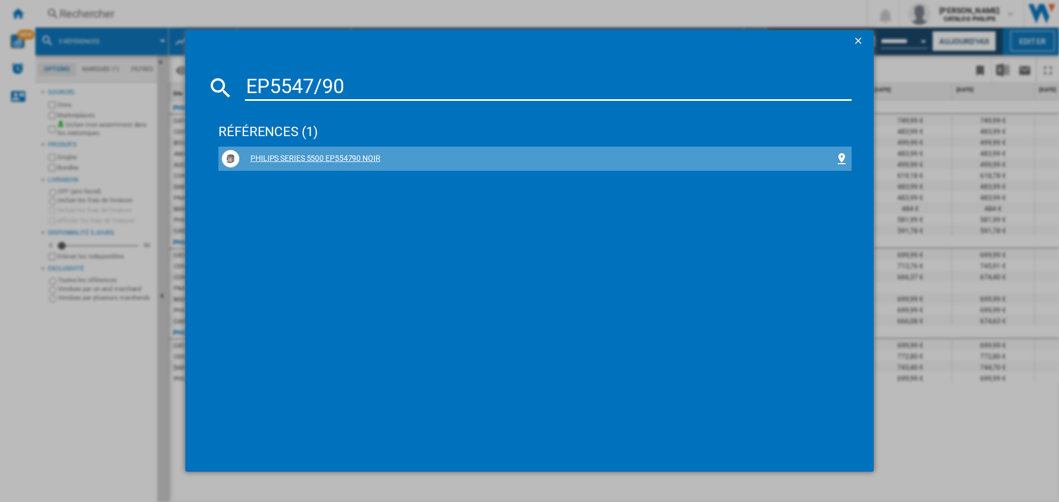
click at [287, 152] on div "PHILIPS SERIES 5500 EP554790 NOIR" at bounding box center [535, 159] width 626 height 18
click at [350, 160] on div "PHILIPS SERIES 5500 EP554790 NOIR" at bounding box center [537, 158] width 596 height 11
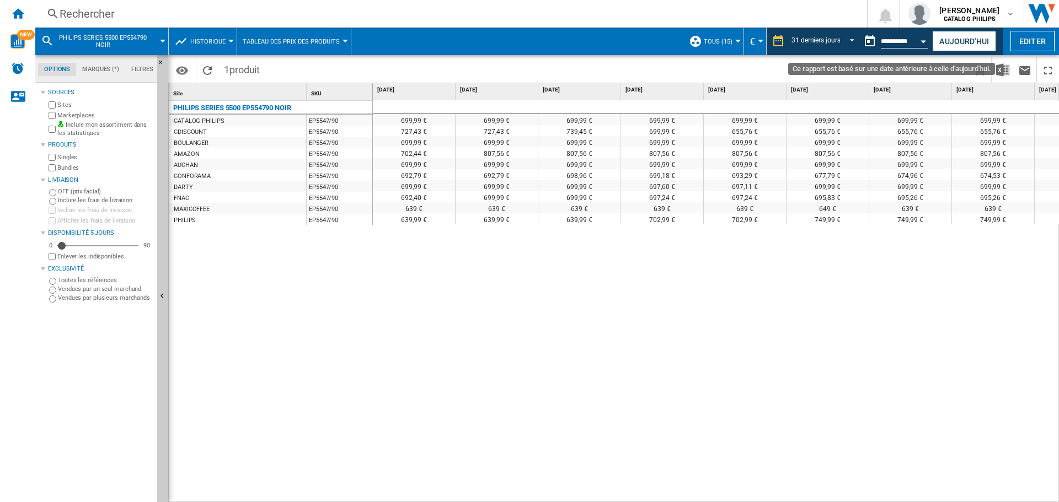
click at [918, 39] on button "Open calendar" at bounding box center [924, 40] width 20 height 20
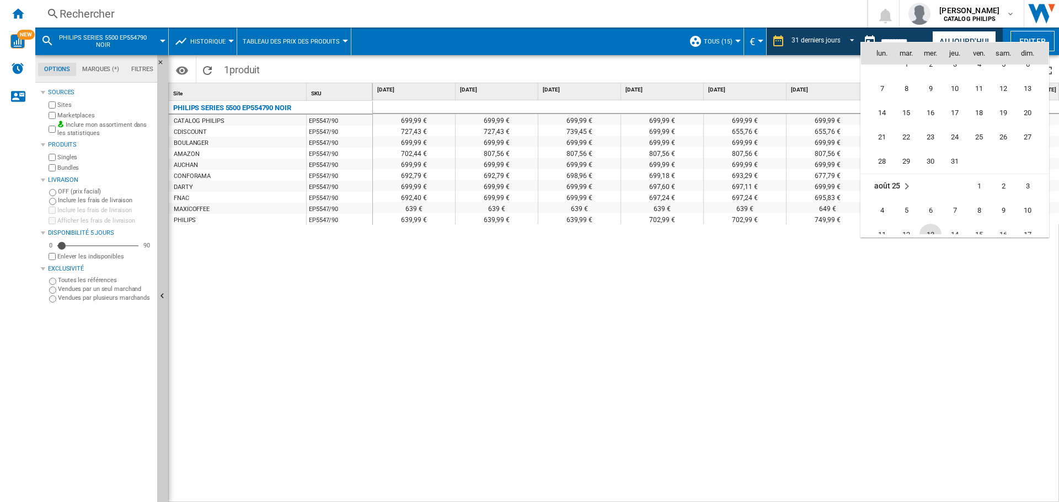
scroll to position [4859, 0]
click at [930, 142] on span "23" at bounding box center [930, 138] width 22 height 22
type input "**********"
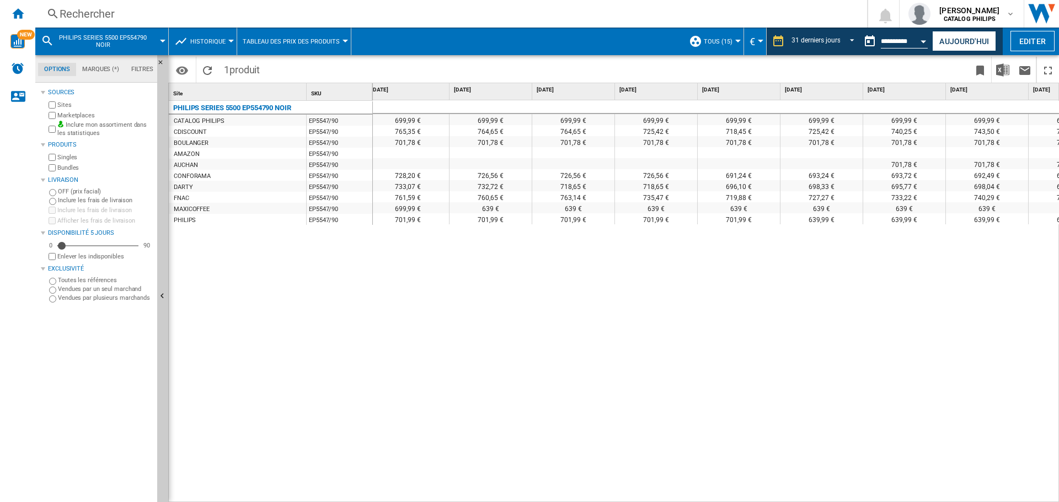
scroll to position [0, 8]
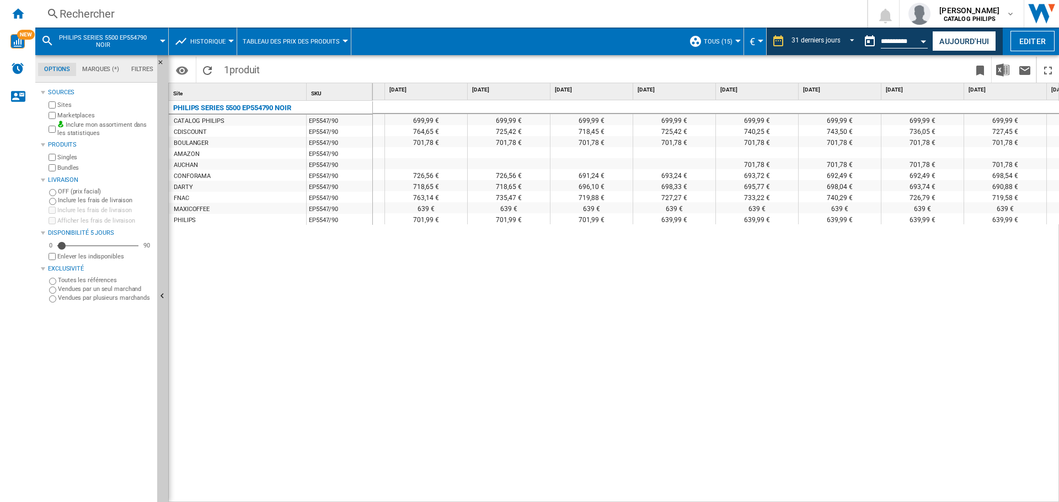
click at [633, 200] on div "727,27 €" at bounding box center [674, 196] width 82 height 11
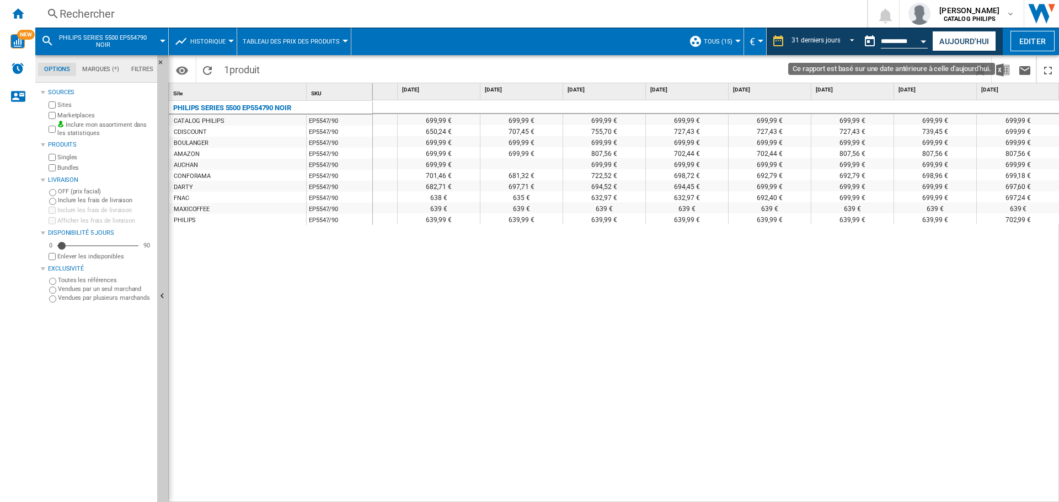
click at [906, 40] on input "**********" at bounding box center [904, 43] width 47 height 10
click at [924, 41] on div "Open calendar" at bounding box center [924, 41] width 6 height 3
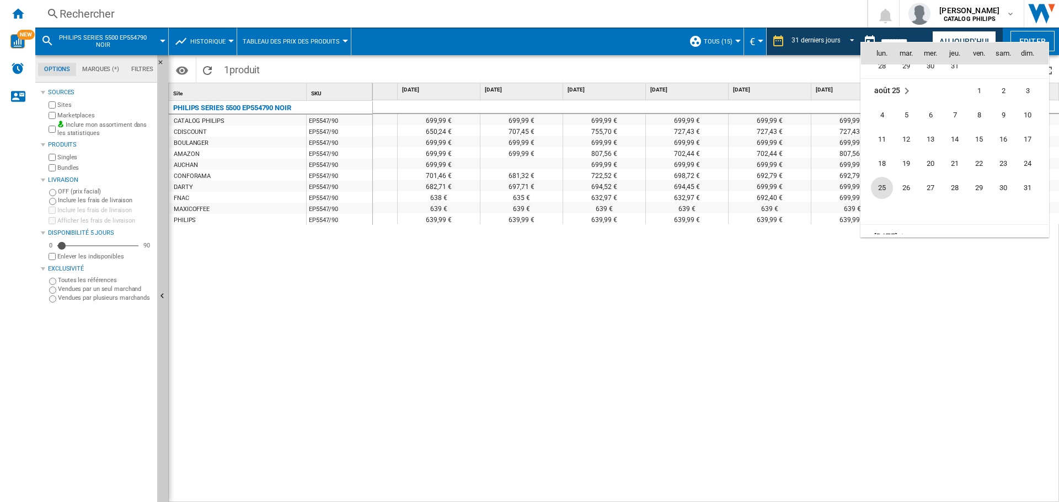
click at [883, 190] on span "25" at bounding box center [882, 188] width 22 height 22
type input "**********"
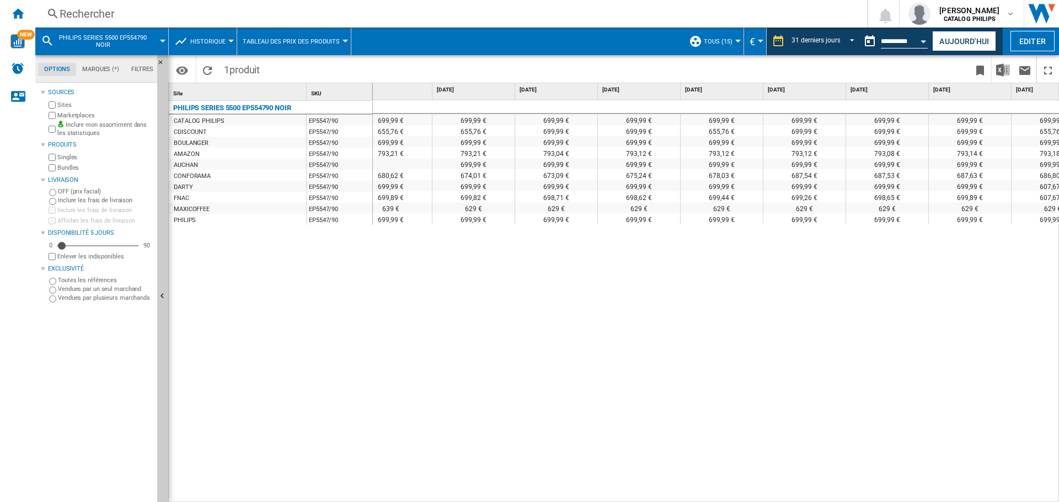
scroll to position [0, 547]
